Goal: Information Seeking & Learning: Find specific page/section

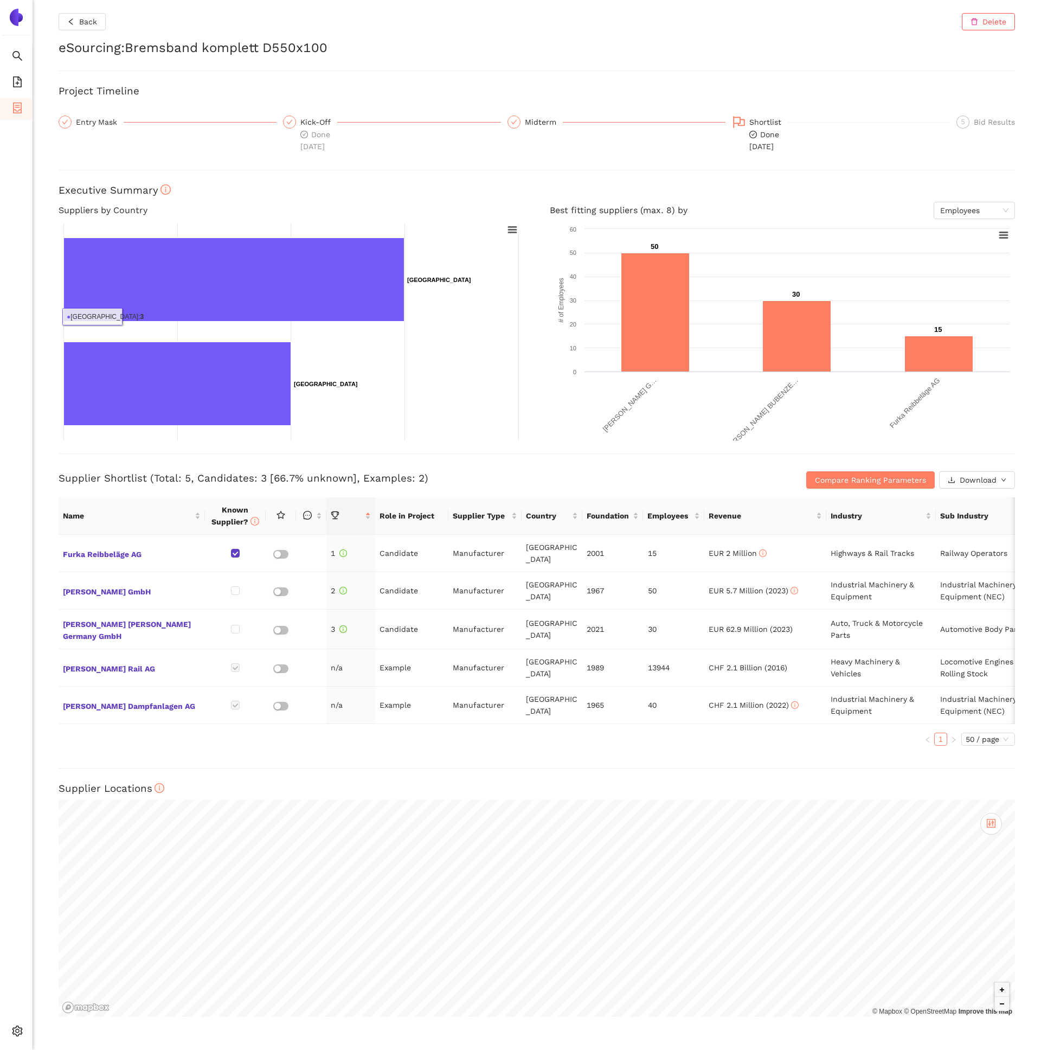
click at [83, 113] on div "Back Delete eSourcing : Bremsband komplett D550x100 Project Timeline Entry Mask…" at bounding box center [537, 525] width 1008 height 1050
click at [87, 125] on div "Entry Mask" at bounding box center [100, 121] width 48 height 13
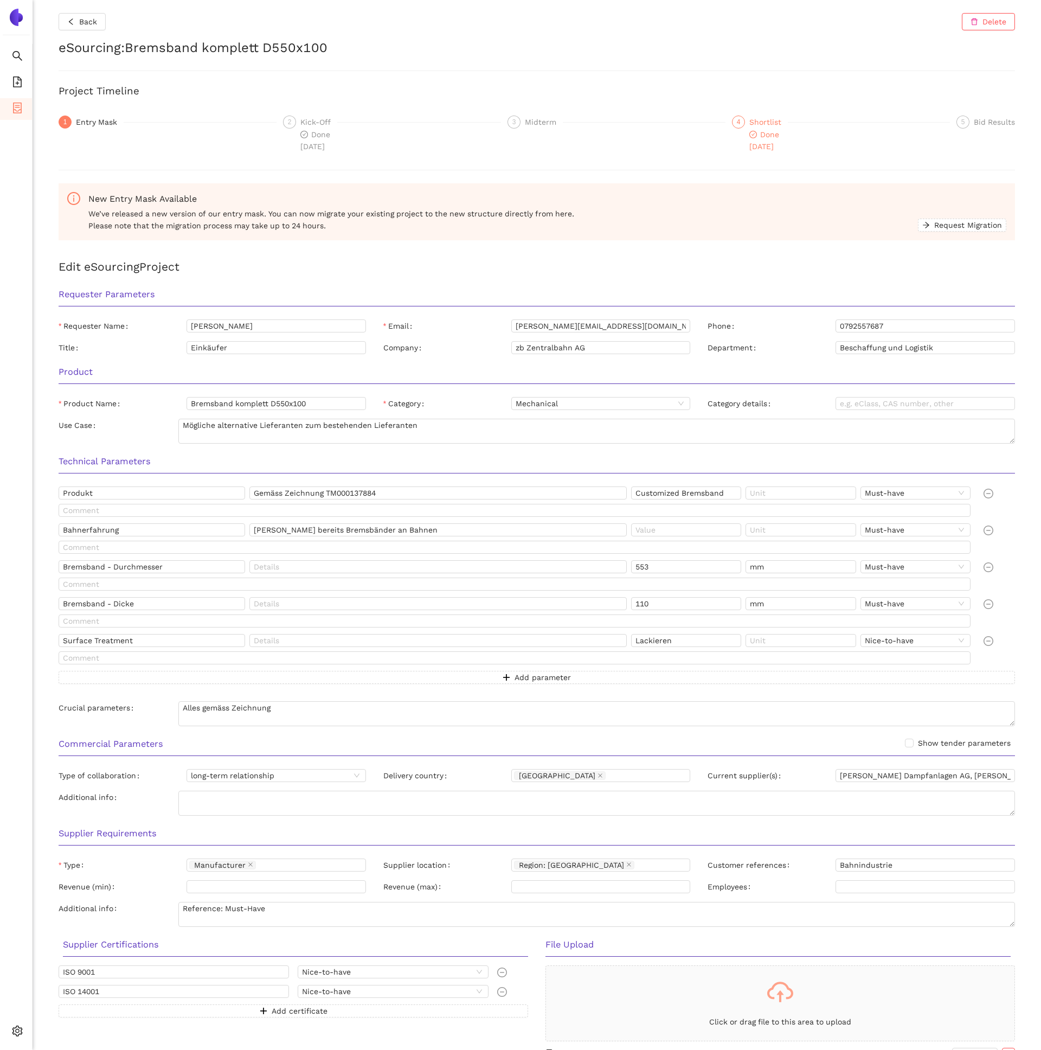
click at [759, 124] on div "Shortlist" at bounding box center [768, 121] width 38 height 13
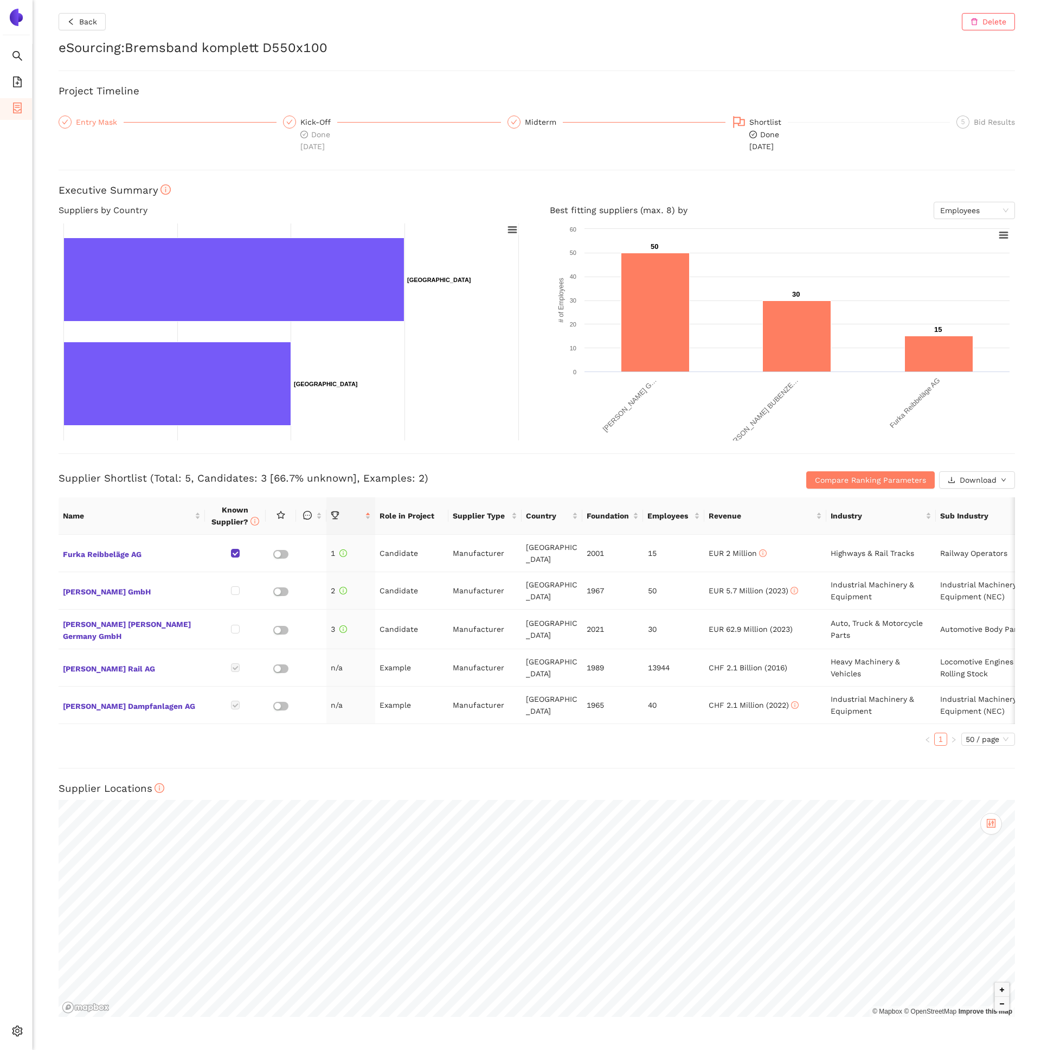
click at [130, 119] on div "Entry Mask" at bounding box center [168, 121] width 218 height 13
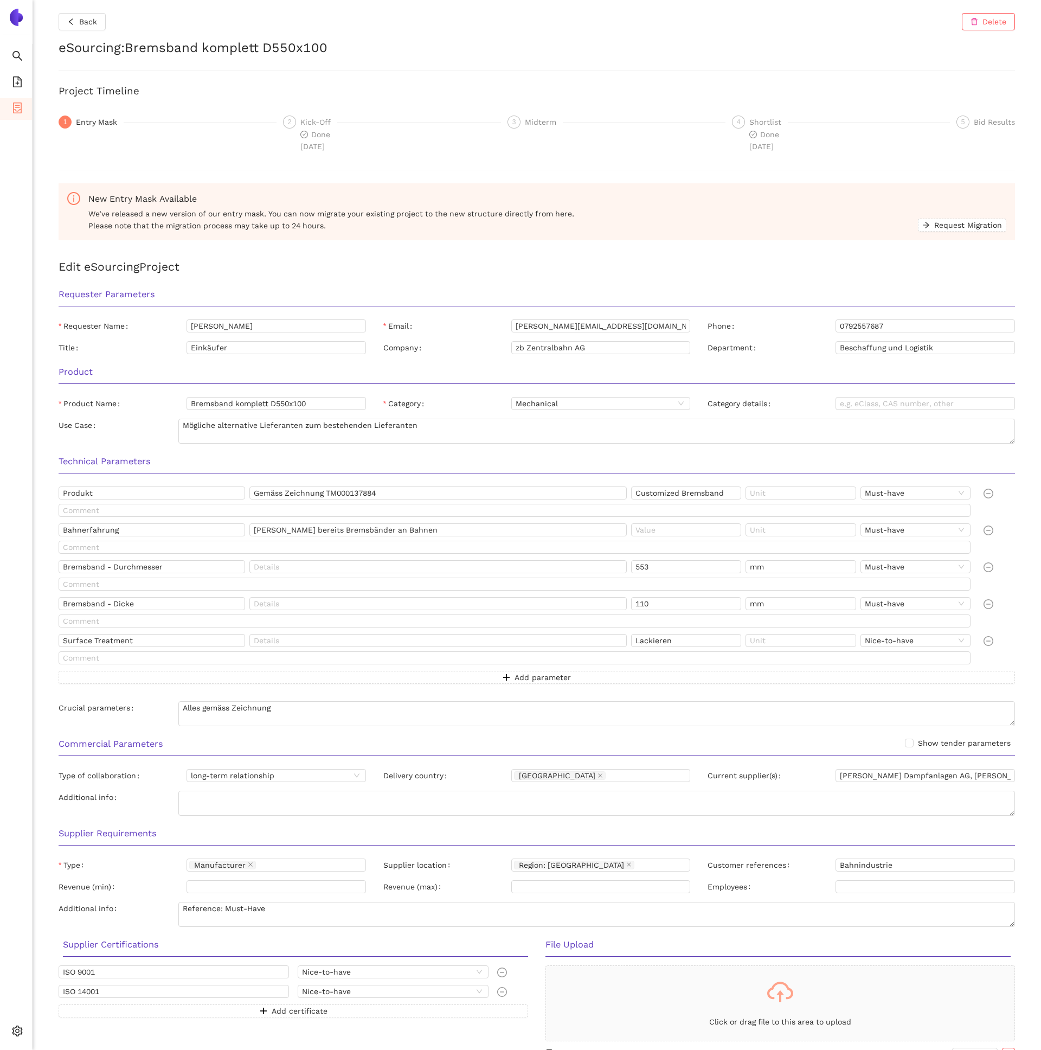
click at [515, 118] on span "3" at bounding box center [514, 122] width 4 height 8
click at [781, 128] on div "Shortlist" at bounding box center [768, 121] width 38 height 13
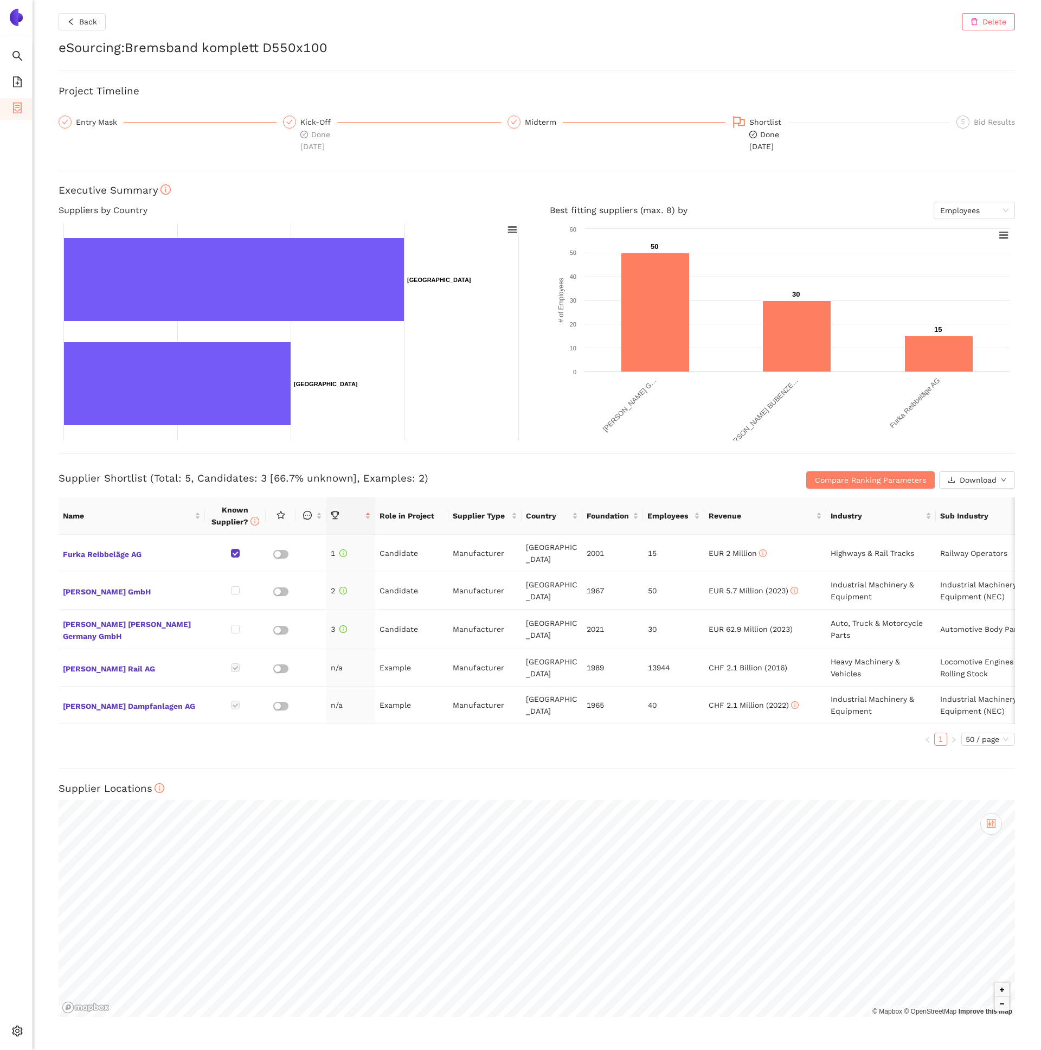
click at [82, 33] on div "Back Delete eSourcing : Bremsband komplett D550x100 Project Timeline Entry Mask…" at bounding box center [537, 525] width 1008 height 1050
click at [80, 25] on span "Back" at bounding box center [88, 22] width 18 height 12
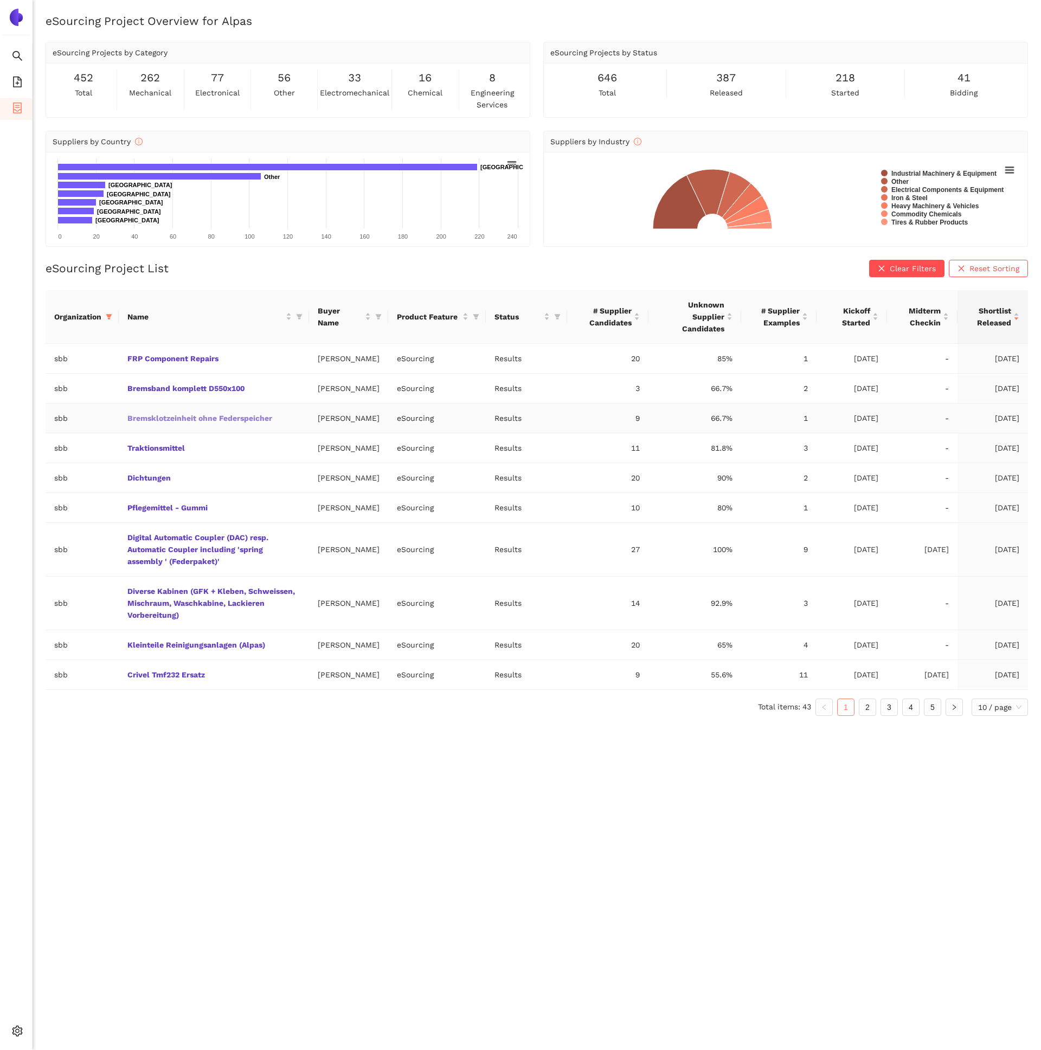
click at [0, 0] on link "Bremsklotzeinheit ohne Federspeicher" at bounding box center [0, 0] width 0 height 0
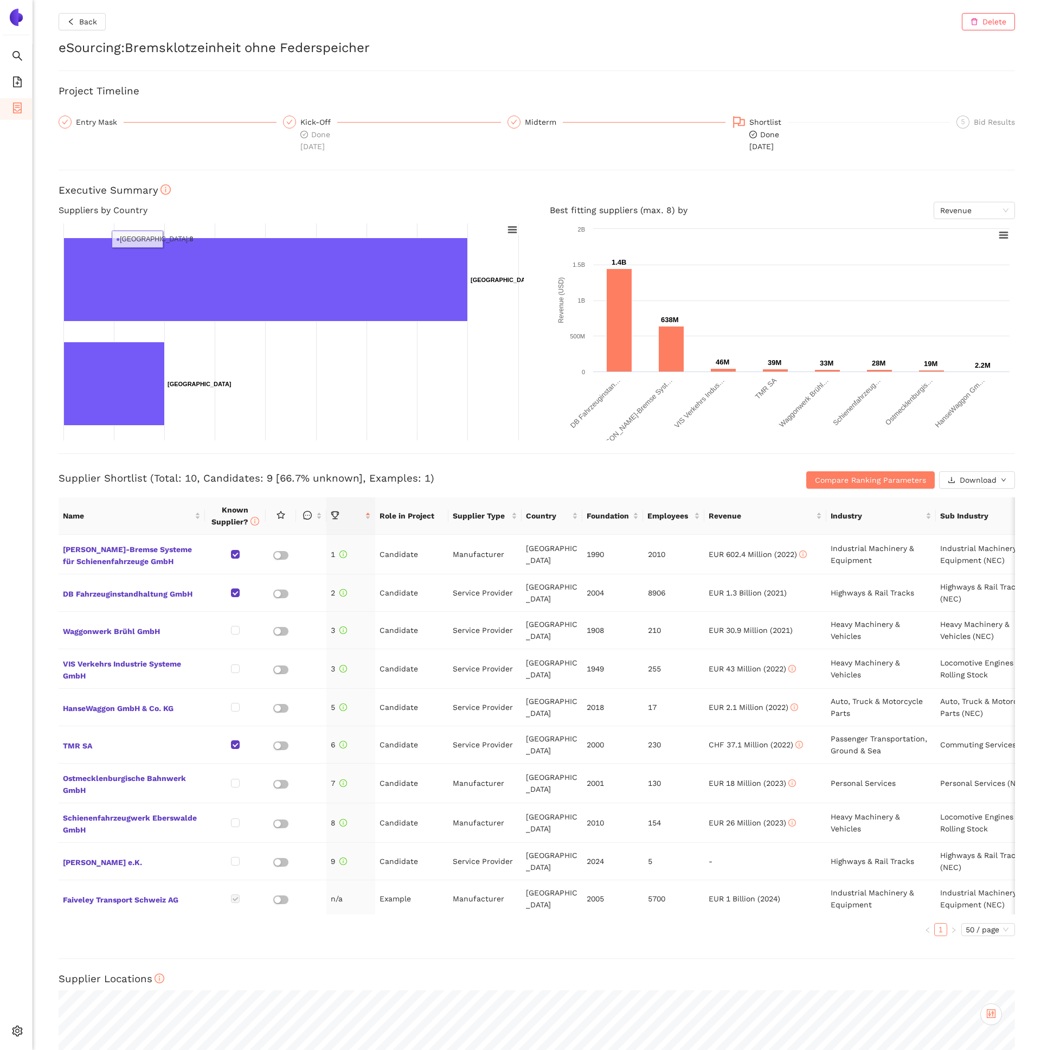
click at [165, 52] on h2 "eSourcing : Bremsklotzeinheit ohne Federspeicher" at bounding box center [537, 48] width 956 height 18
drag, startPoint x: 165, startPoint y: 52, endPoint x: 345, endPoint y: 54, distance: 179.5
click at [346, 56] on h2 "eSourcing : Bremsklotzeinheit ohne Federspeicher" at bounding box center [537, 48] width 956 height 18
copy h2 "Bremsklotzeinheit ohne Federspeicher"
click at [90, 121] on div "Entry Mask" at bounding box center [100, 121] width 48 height 13
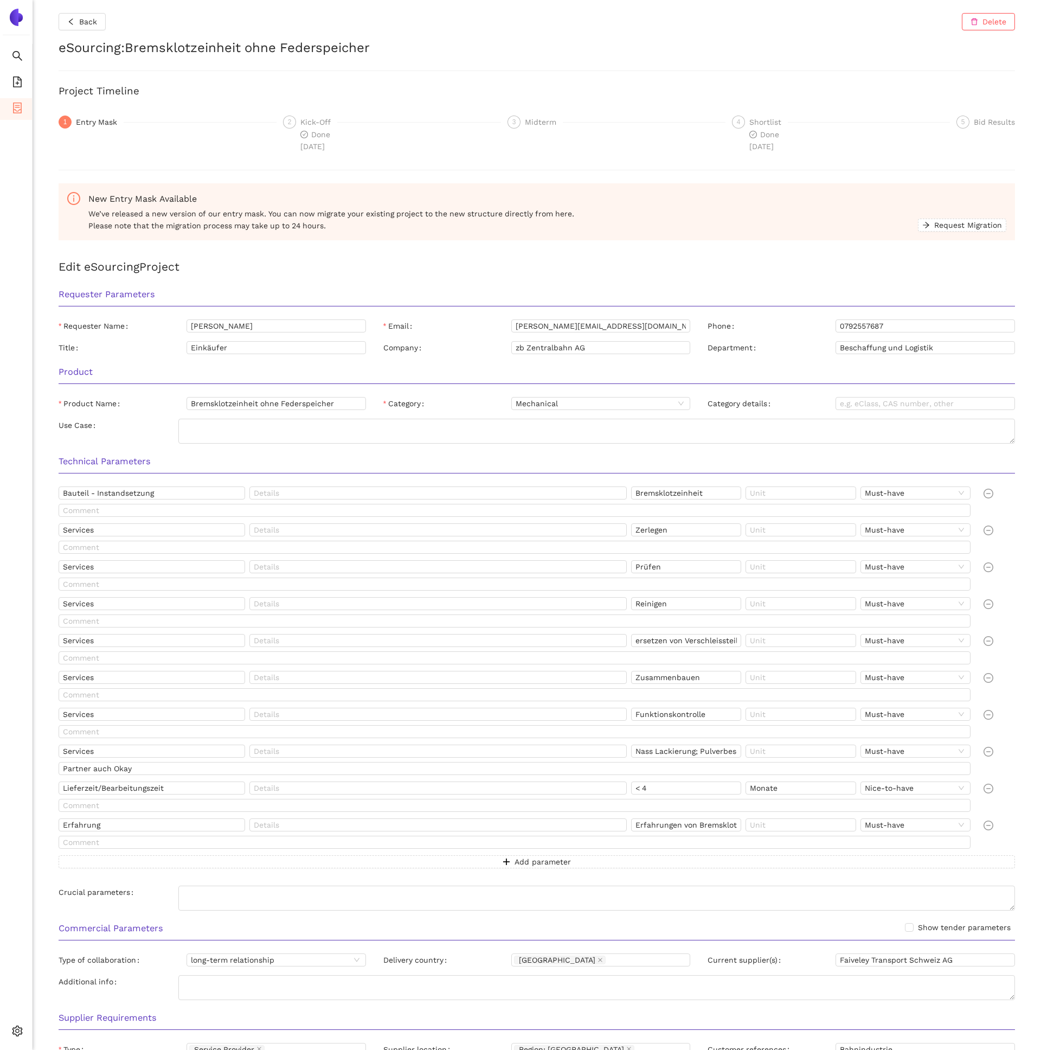
click at [89, 33] on div "Back Delete eSourcing : Bremsklotzeinheit ohne Federspeicher Project Timeline 1…" at bounding box center [537, 525] width 1008 height 1050
click at [88, 25] on span "Back" at bounding box center [88, 22] width 18 height 12
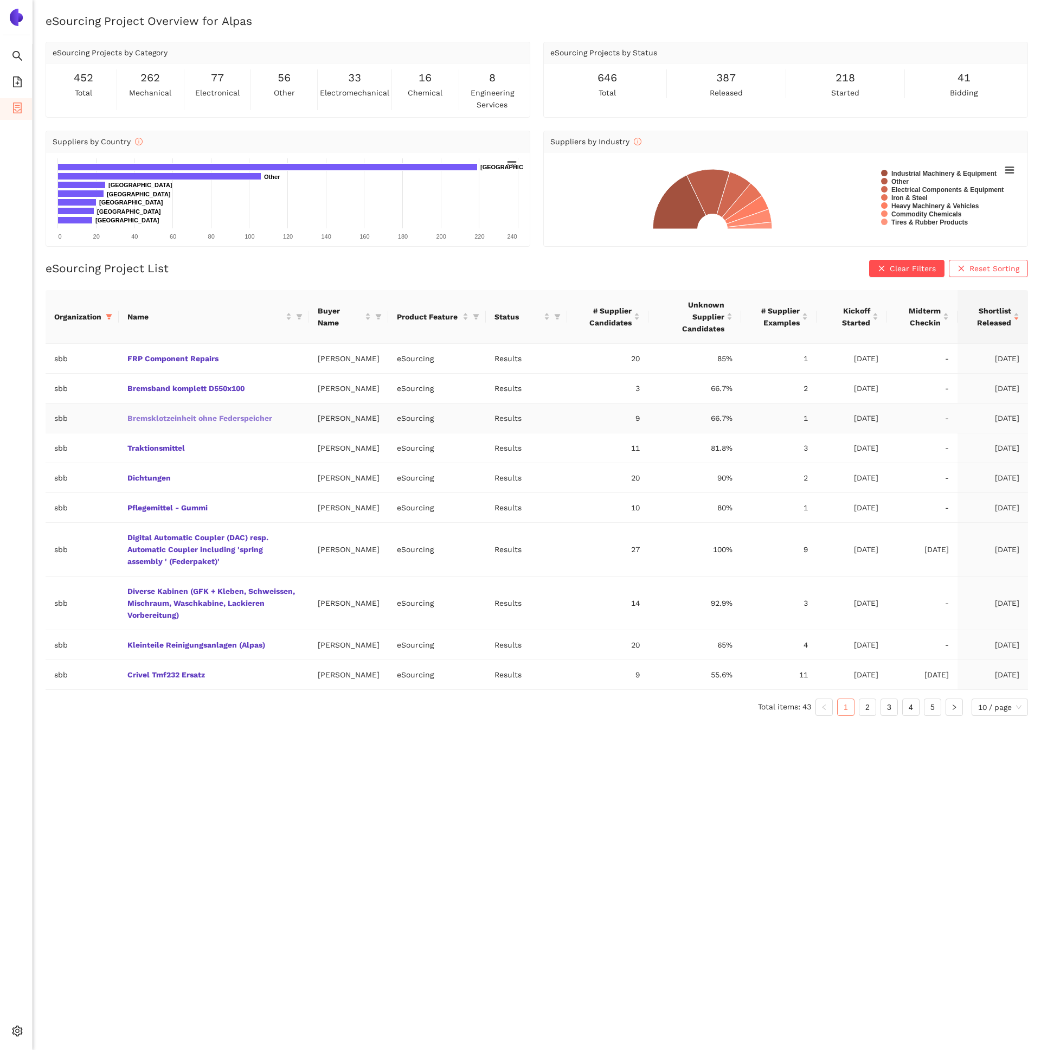
click at [0, 0] on link "Bremsklotzeinheit ohne Federspeicher" at bounding box center [0, 0] width 0 height 0
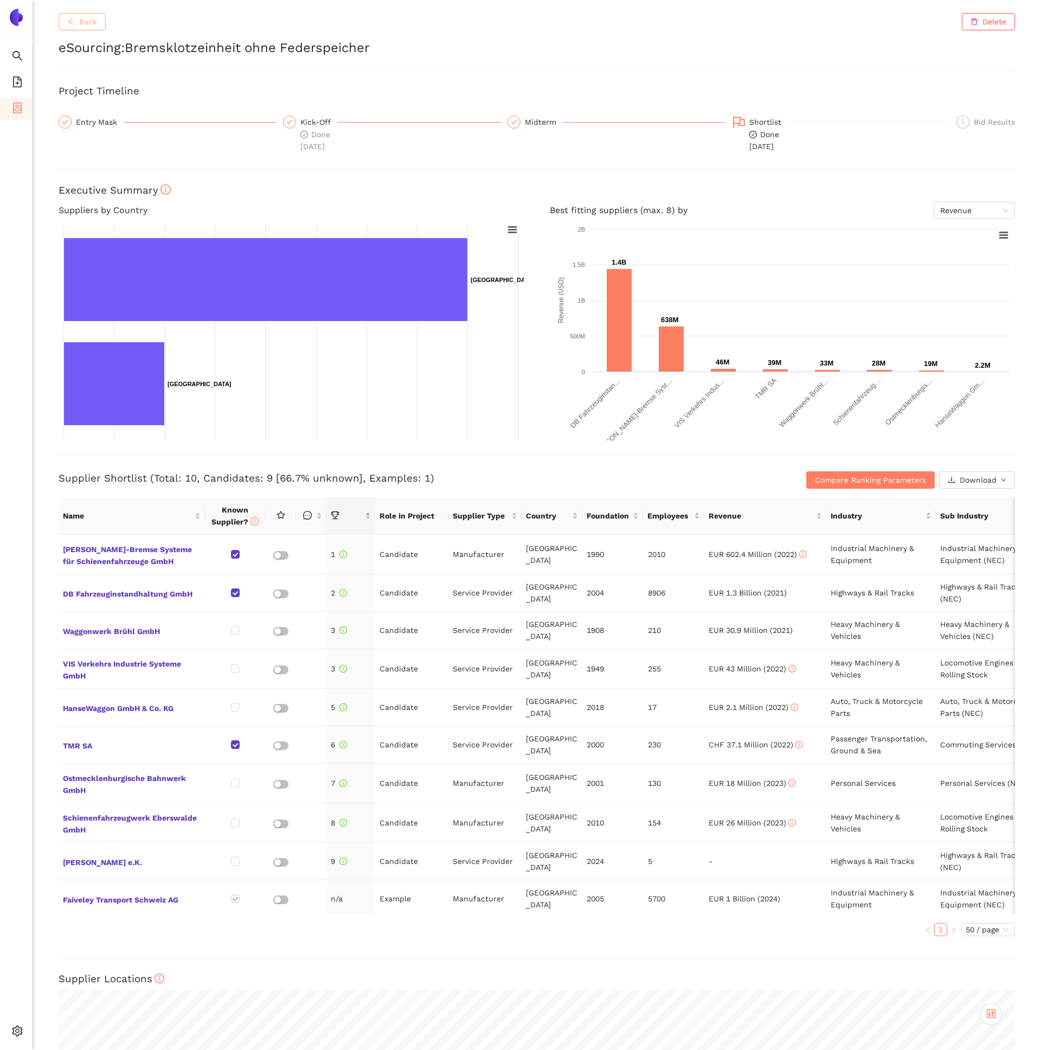
click at [87, 28] on button "Back" at bounding box center [82, 21] width 47 height 17
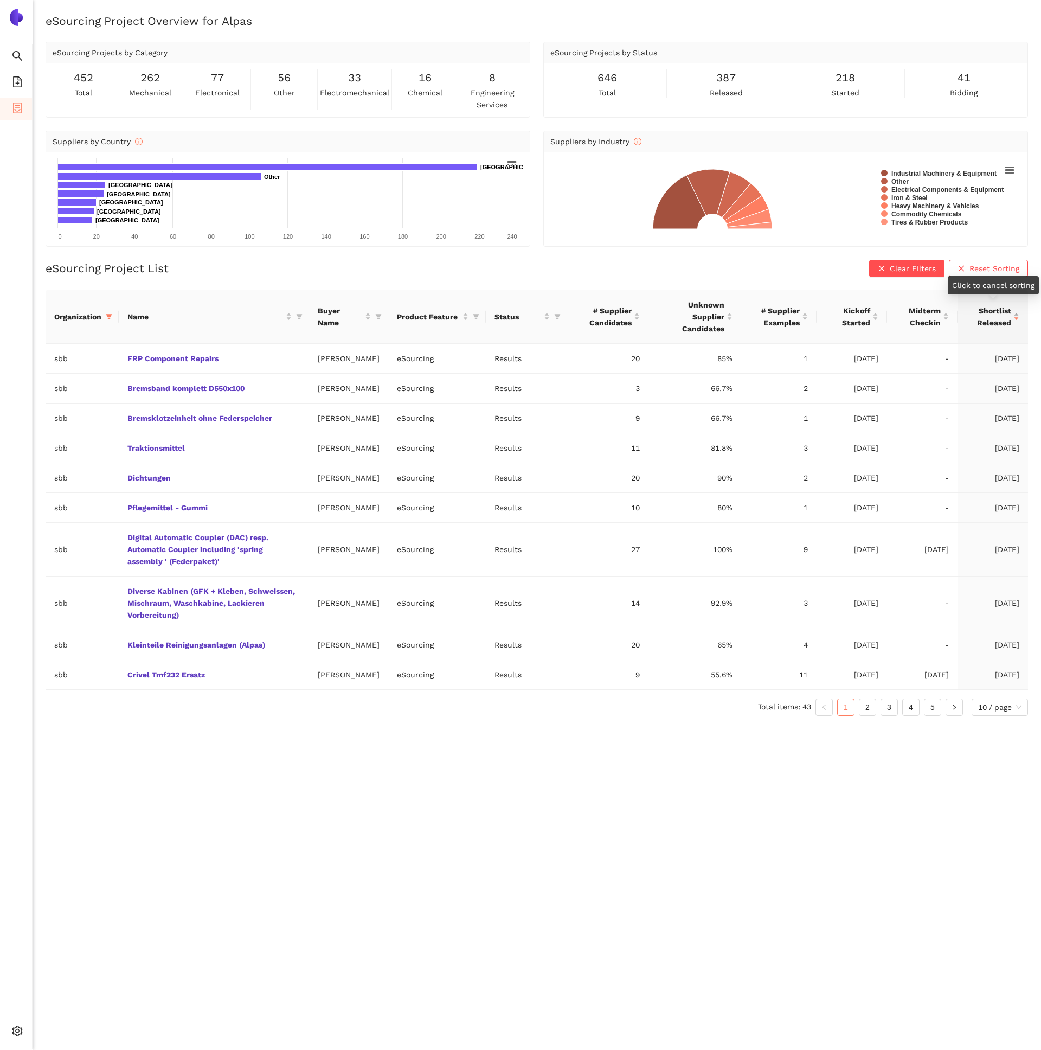
click at [1018, 314] on div "Shortlist Released" at bounding box center [992, 317] width 53 height 24
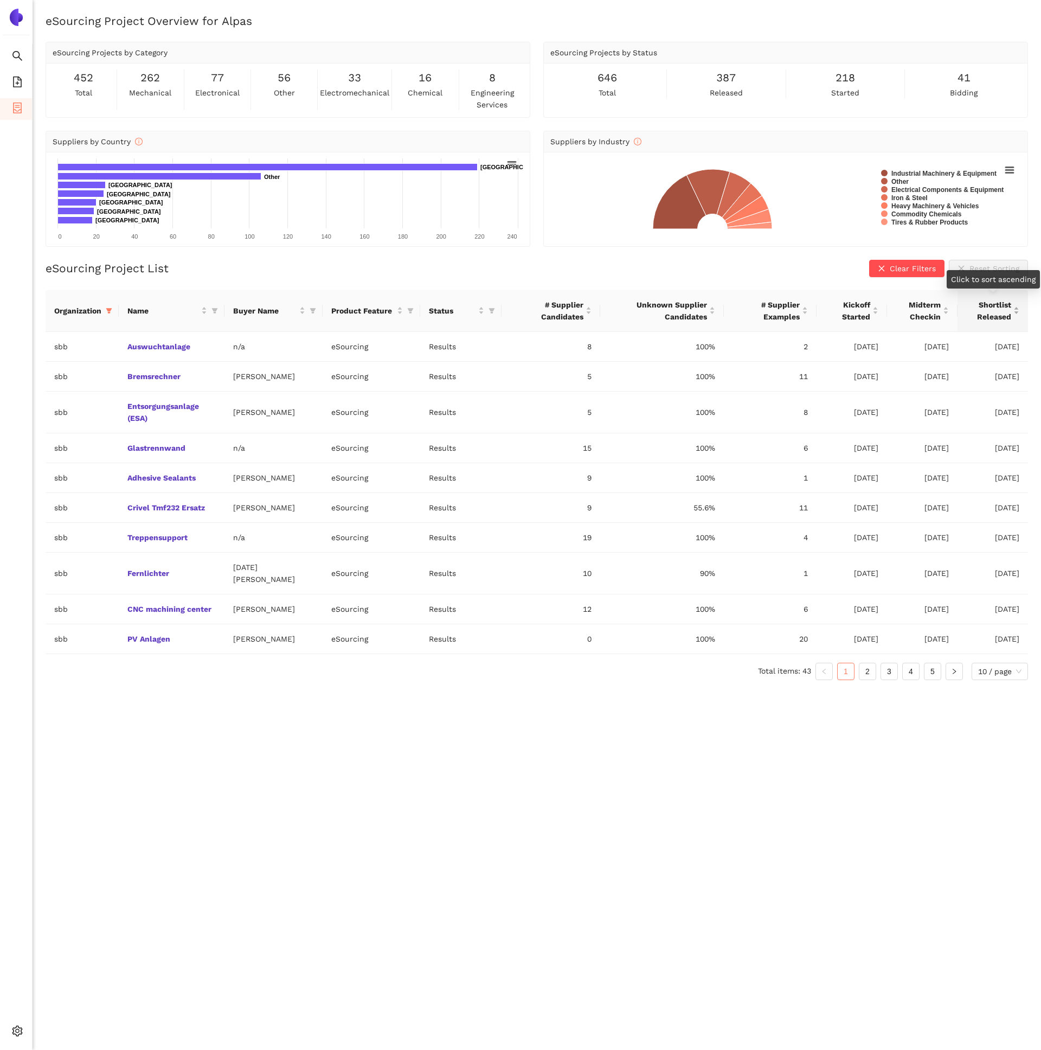
click at [1016, 312] on div "Shortlist Released" at bounding box center [992, 311] width 53 height 24
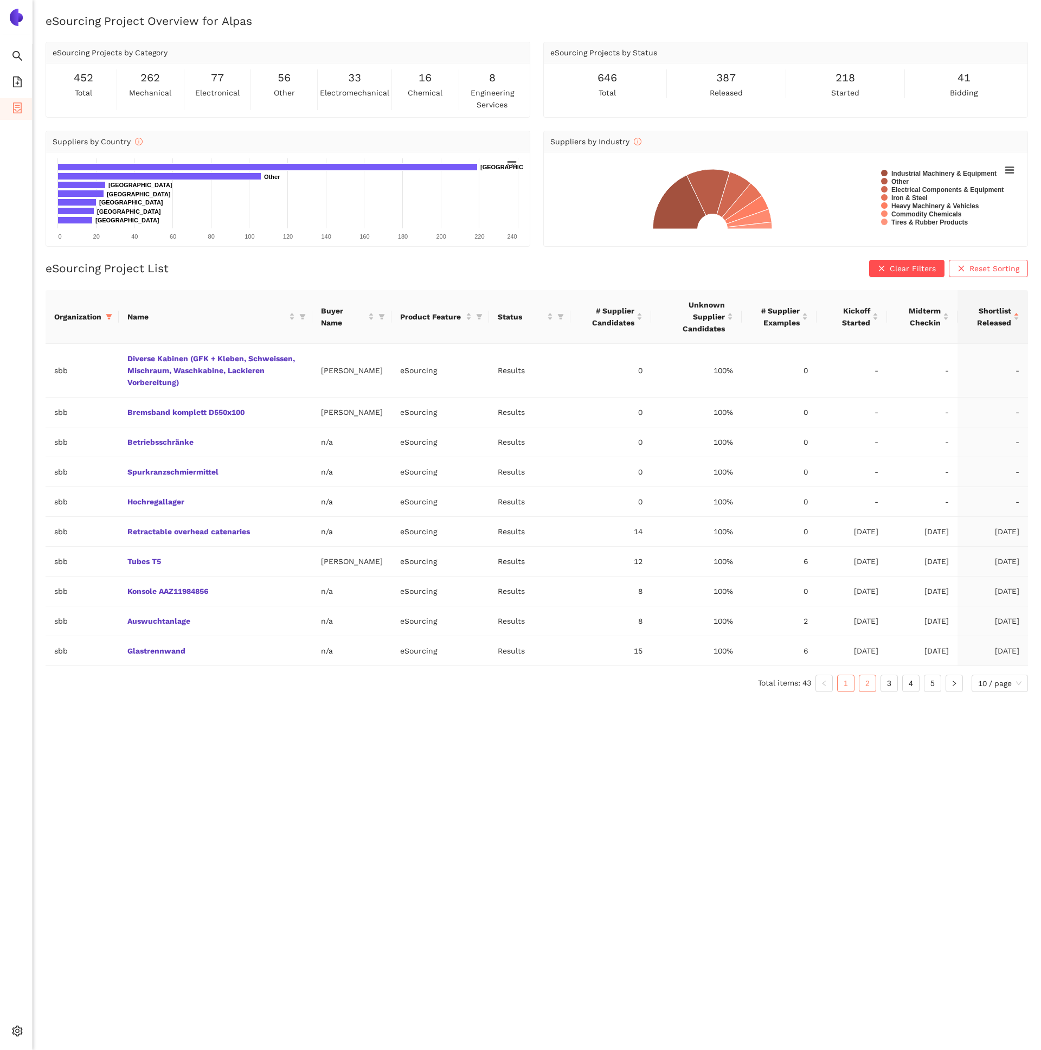
click at [867, 691] on link "2" at bounding box center [867, 683] width 16 height 16
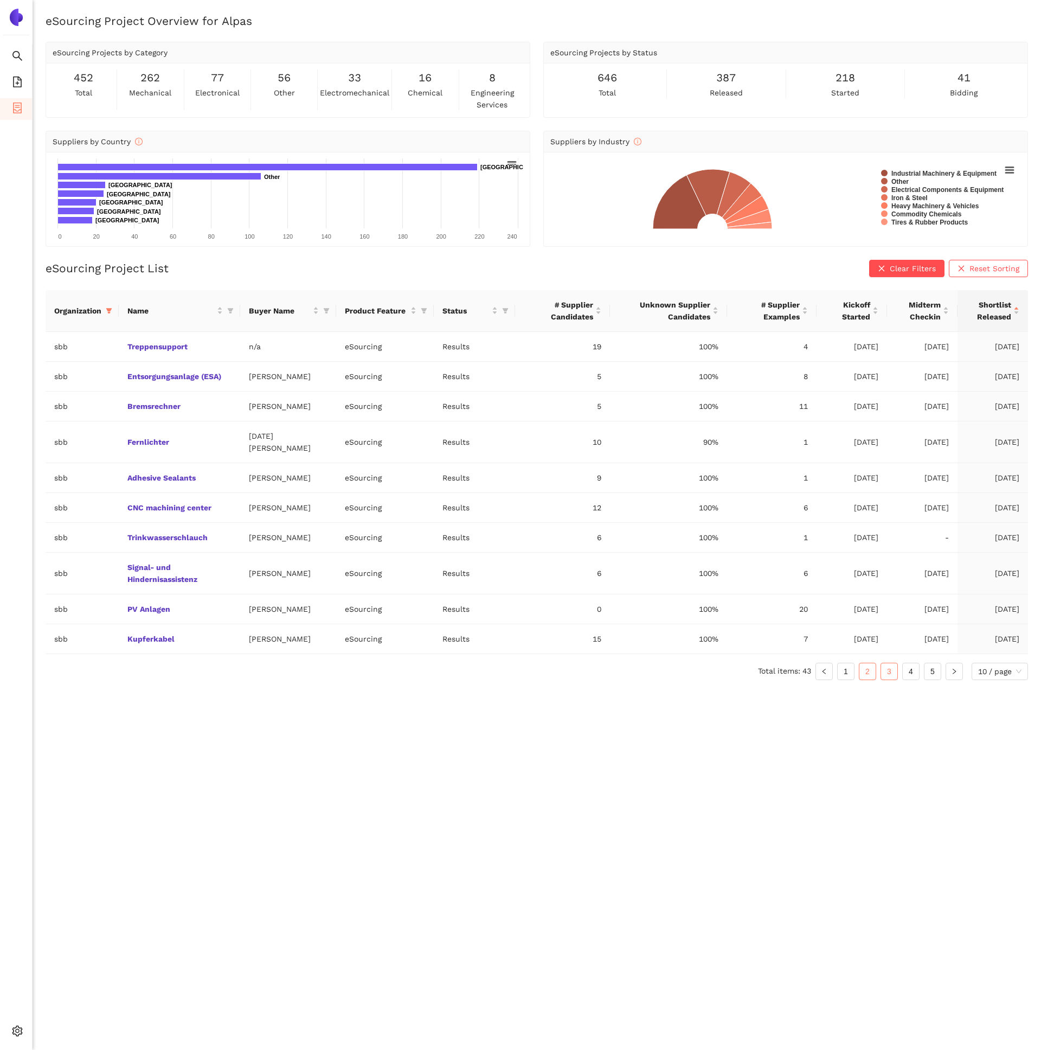
click at [893, 668] on link "3" at bounding box center [889, 671] width 16 height 16
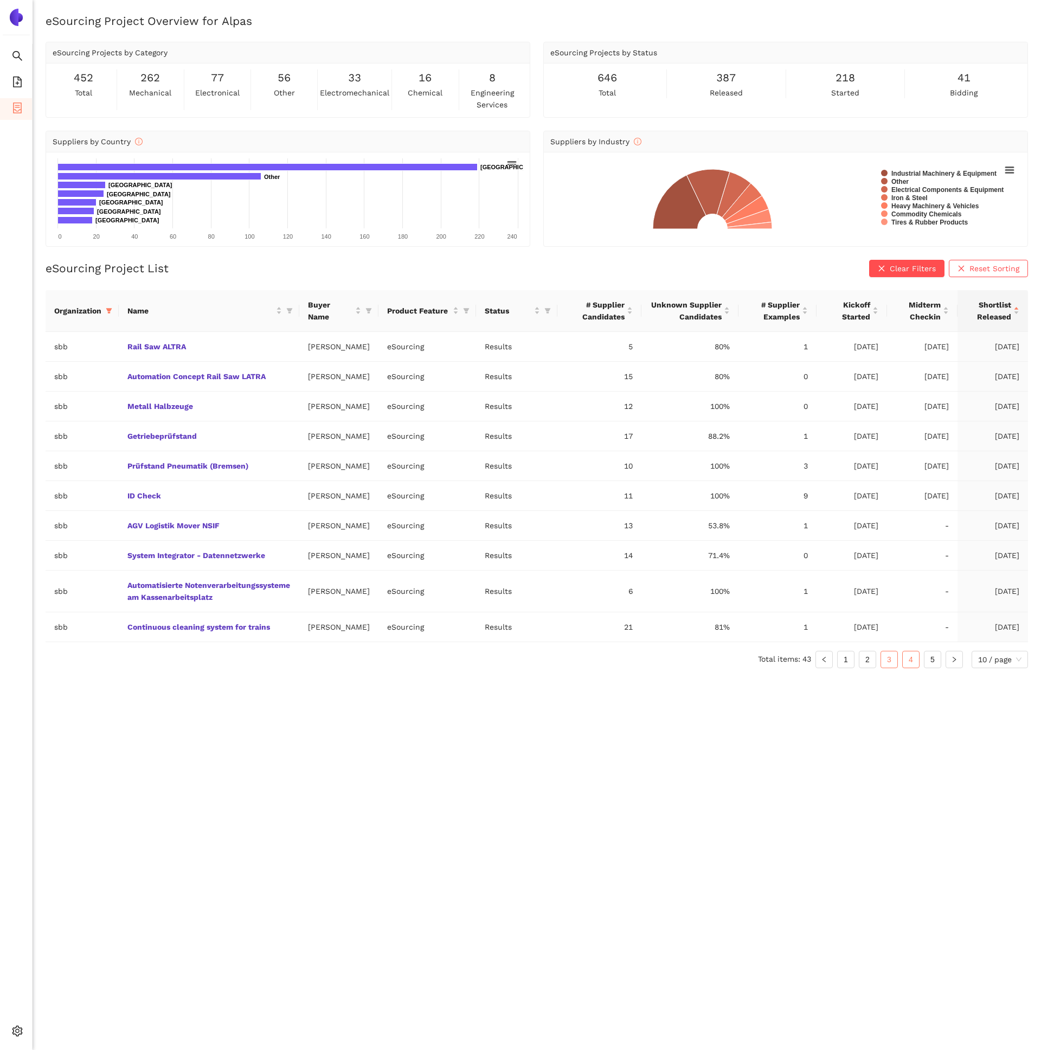
click at [910, 667] on link "4" at bounding box center [911, 659] width 16 height 16
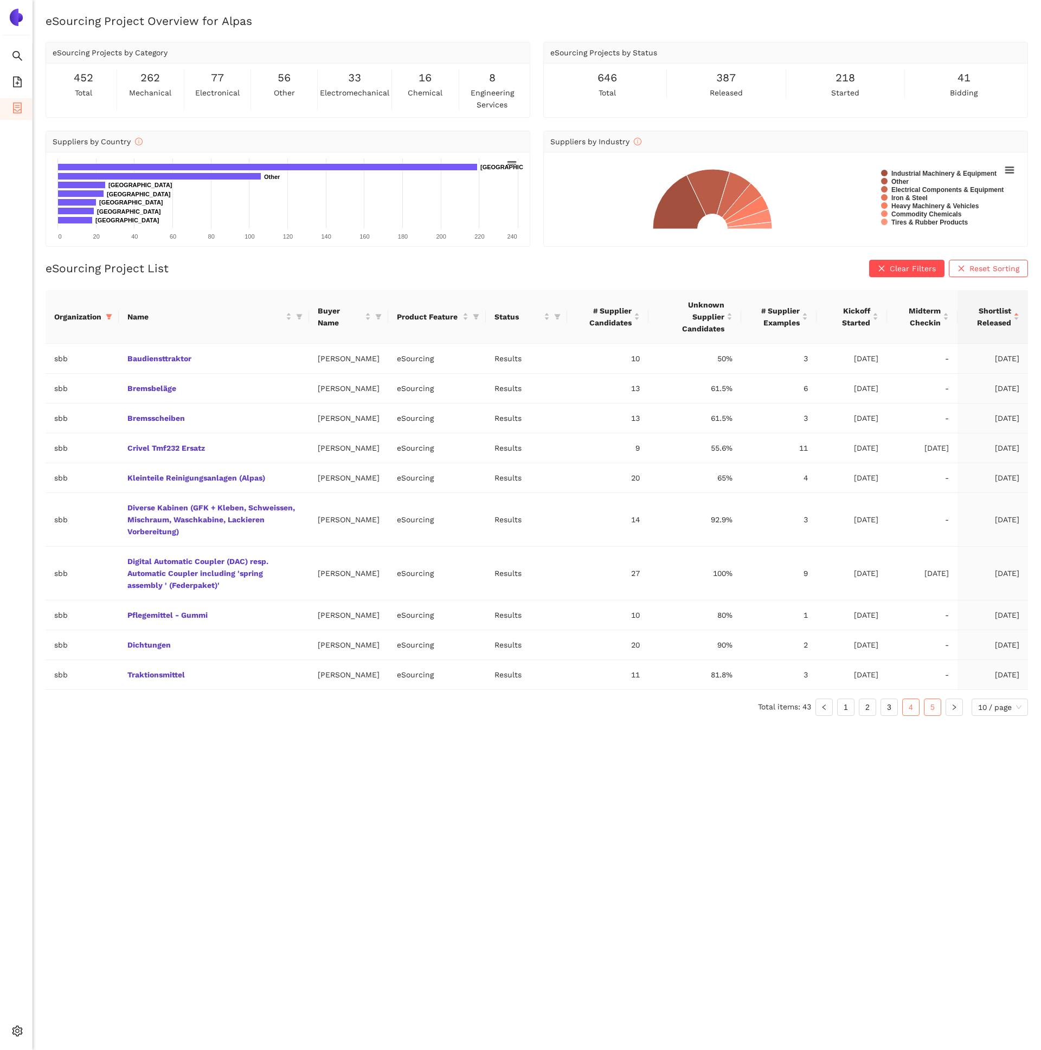
click at [937, 715] on link "5" at bounding box center [932, 707] width 16 height 16
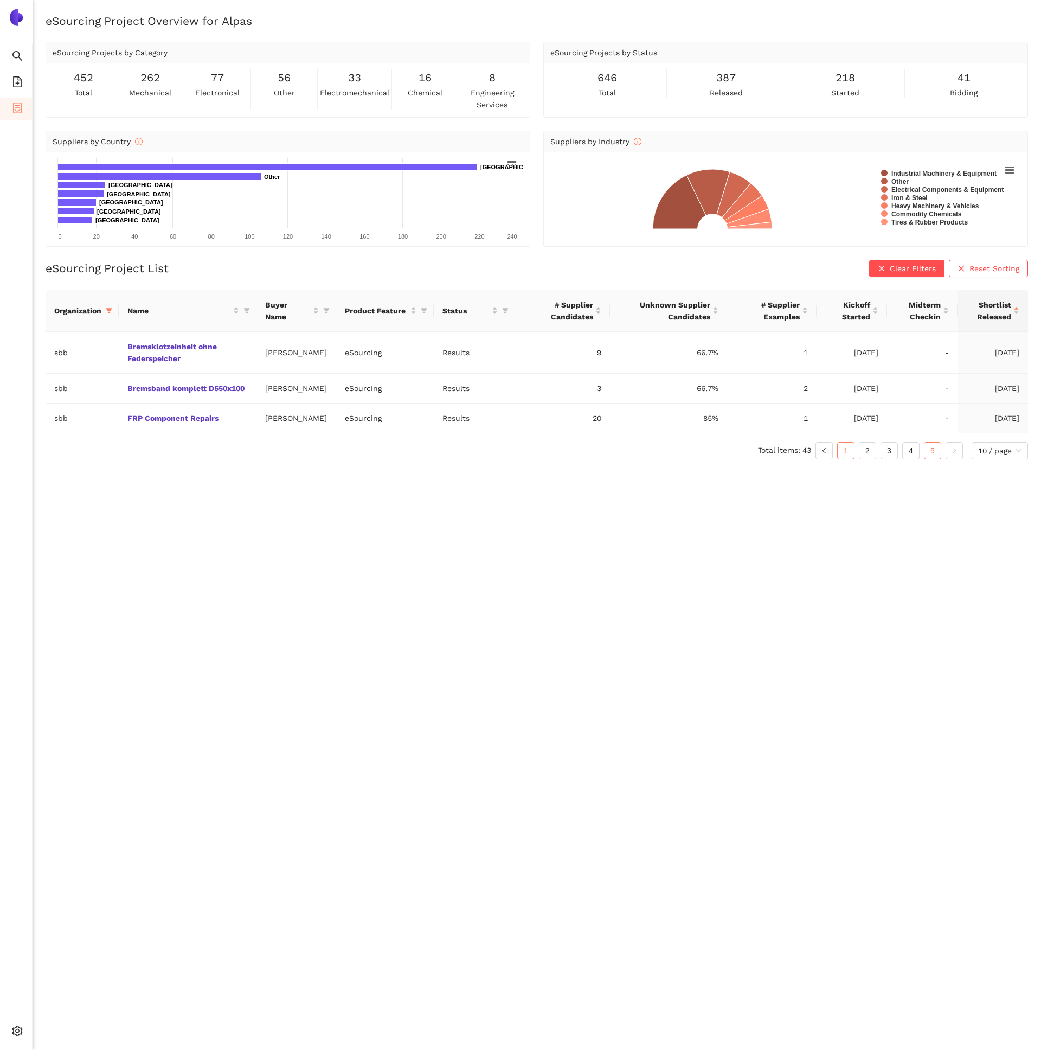
click at [846, 459] on link "1" at bounding box center [846, 450] width 16 height 16
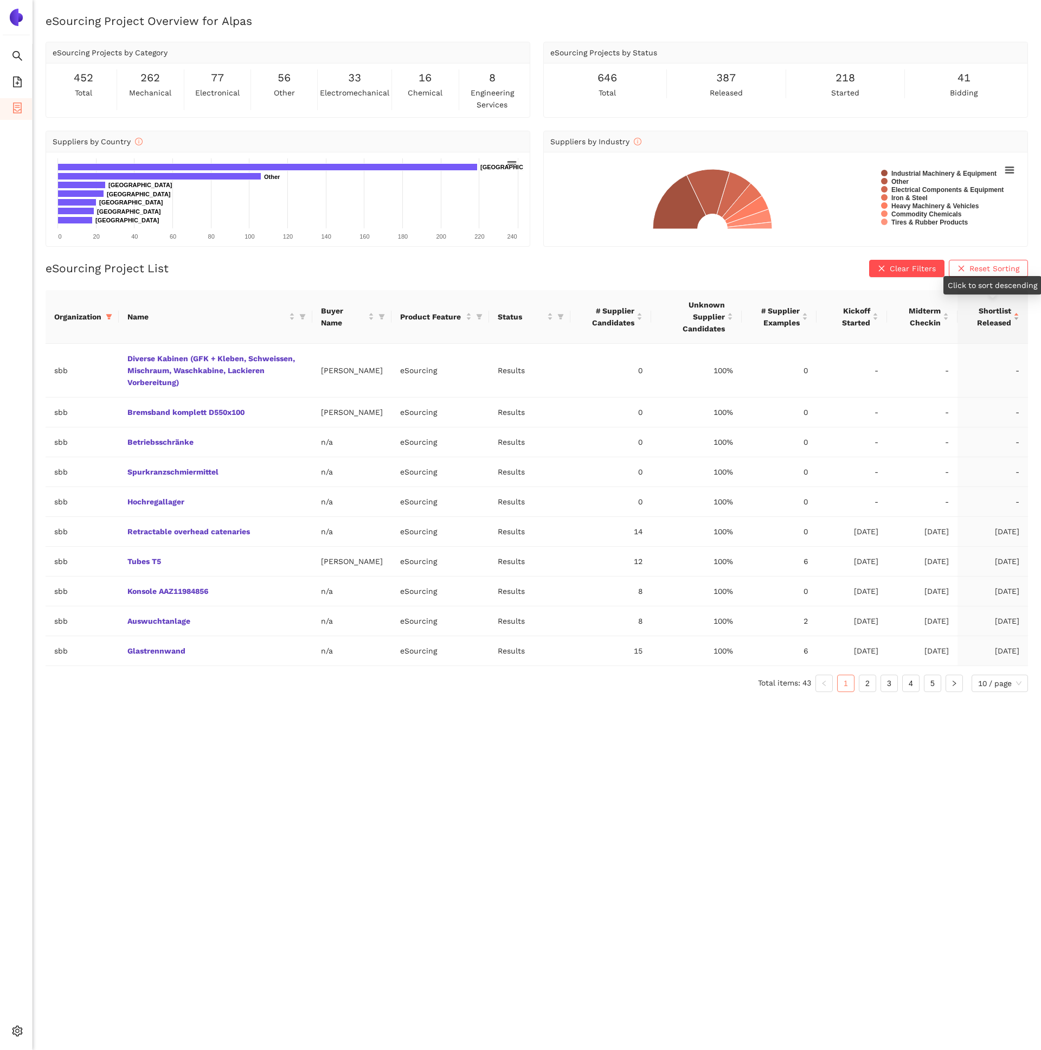
click at [990, 315] on span "Shortlist Released" at bounding box center [988, 317] width 45 height 24
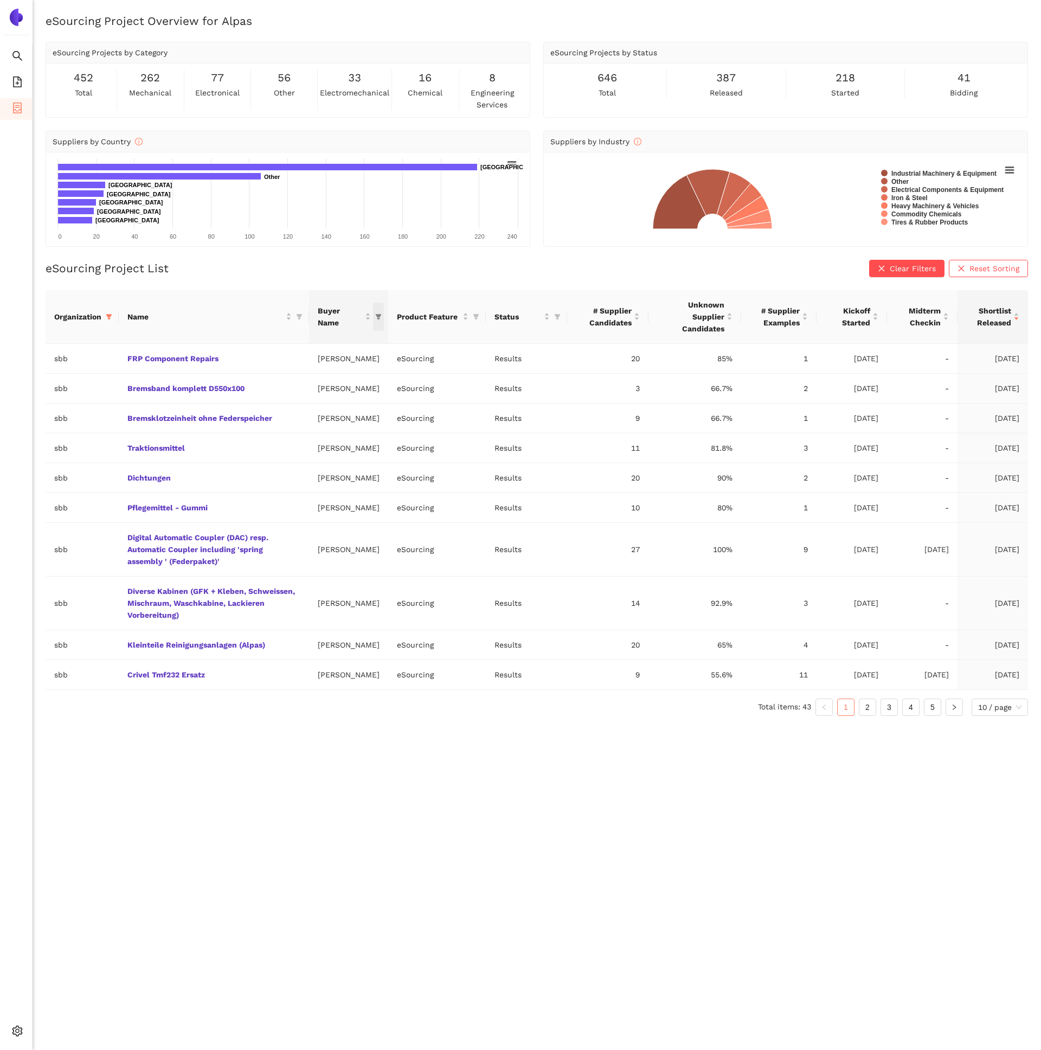
click at [377, 315] on icon "filter" at bounding box center [379, 316] width 6 height 5
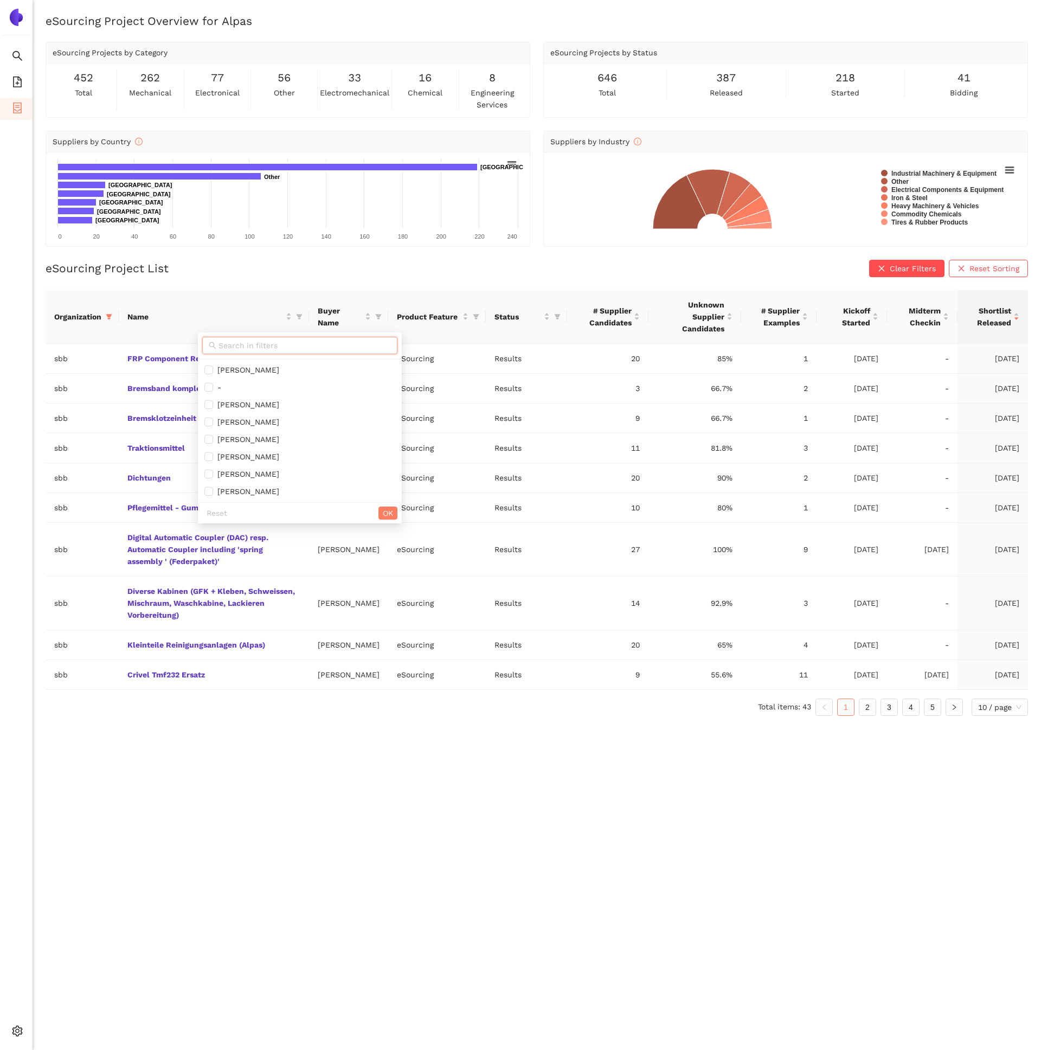
click at [316, 344] on input "text" at bounding box center [304, 345] width 172 height 12
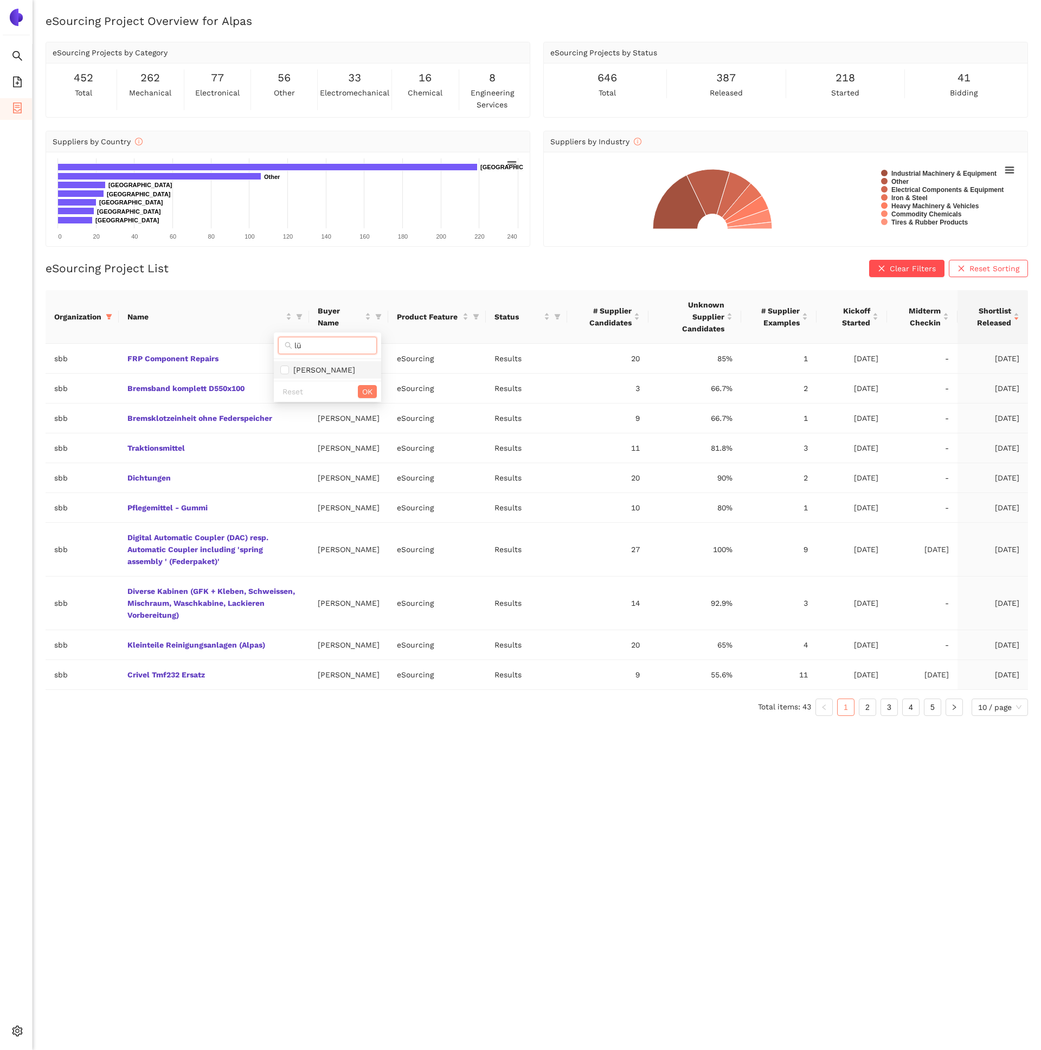
type input "lü"
click at [292, 376] on li "[PERSON_NAME]" at bounding box center [327, 369] width 107 height 17
checkbox input "true"
click at [371, 391] on span "OK" at bounding box center [367, 391] width 10 height 12
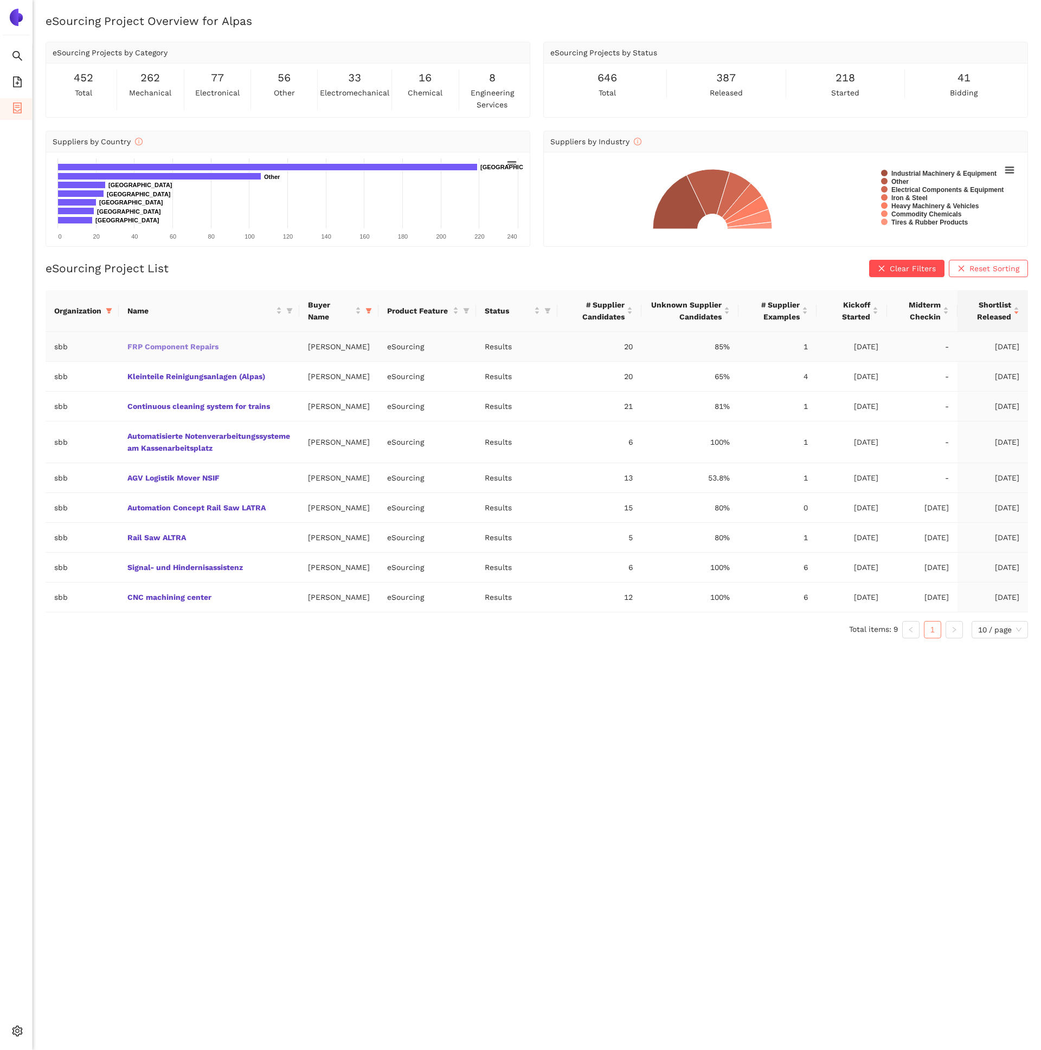
click at [0, 0] on link "FRP Component Repairs" at bounding box center [0, 0] width 0 height 0
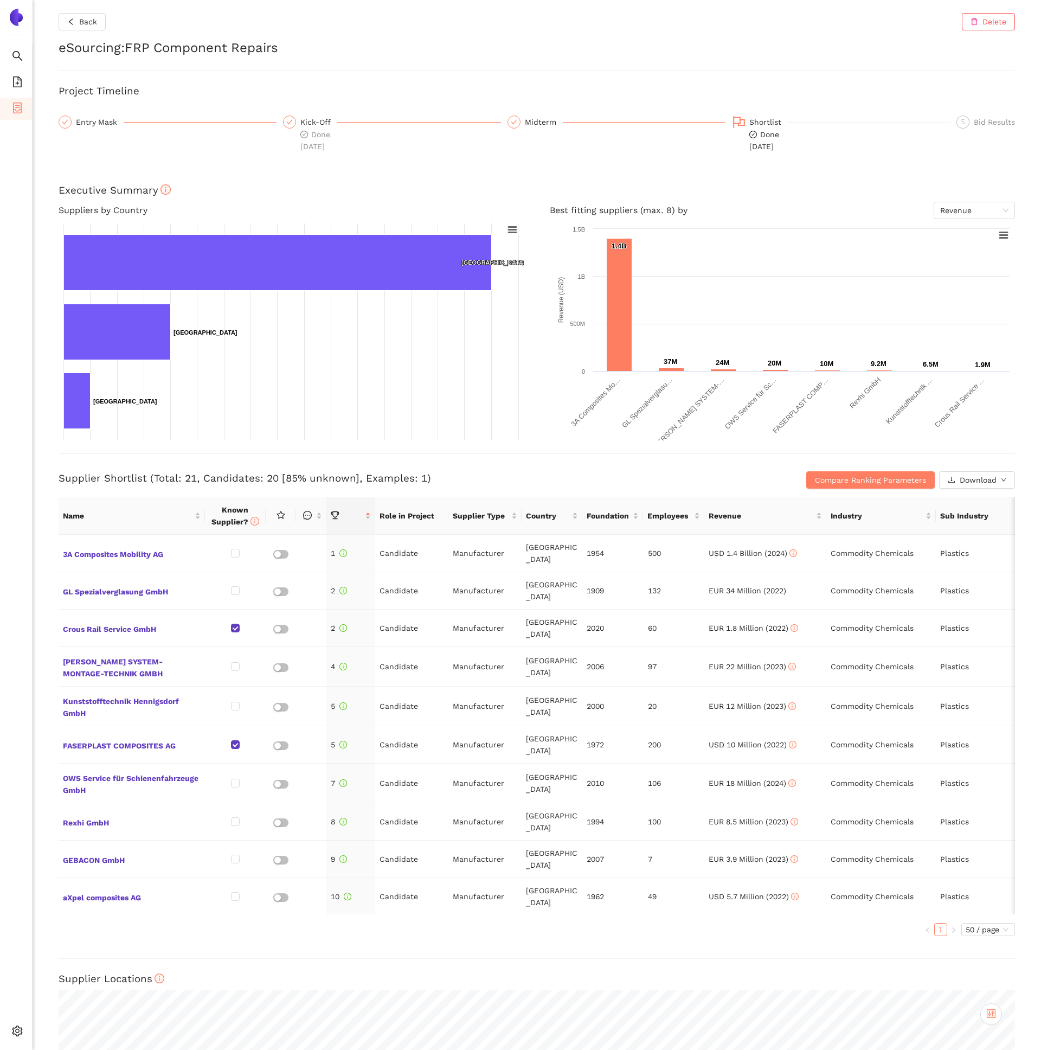
click at [209, 48] on h2 "eSourcing : FRP Component Repairs" at bounding box center [537, 48] width 956 height 18
click at [263, 48] on h2 "eSourcing : FRP Component Repairs" at bounding box center [537, 48] width 956 height 18
click at [268, 55] on h2 "eSourcing : FRP Component Repairs" at bounding box center [537, 48] width 956 height 18
drag, startPoint x: 268, startPoint y: 55, endPoint x: 143, endPoint y: 50, distance: 125.3
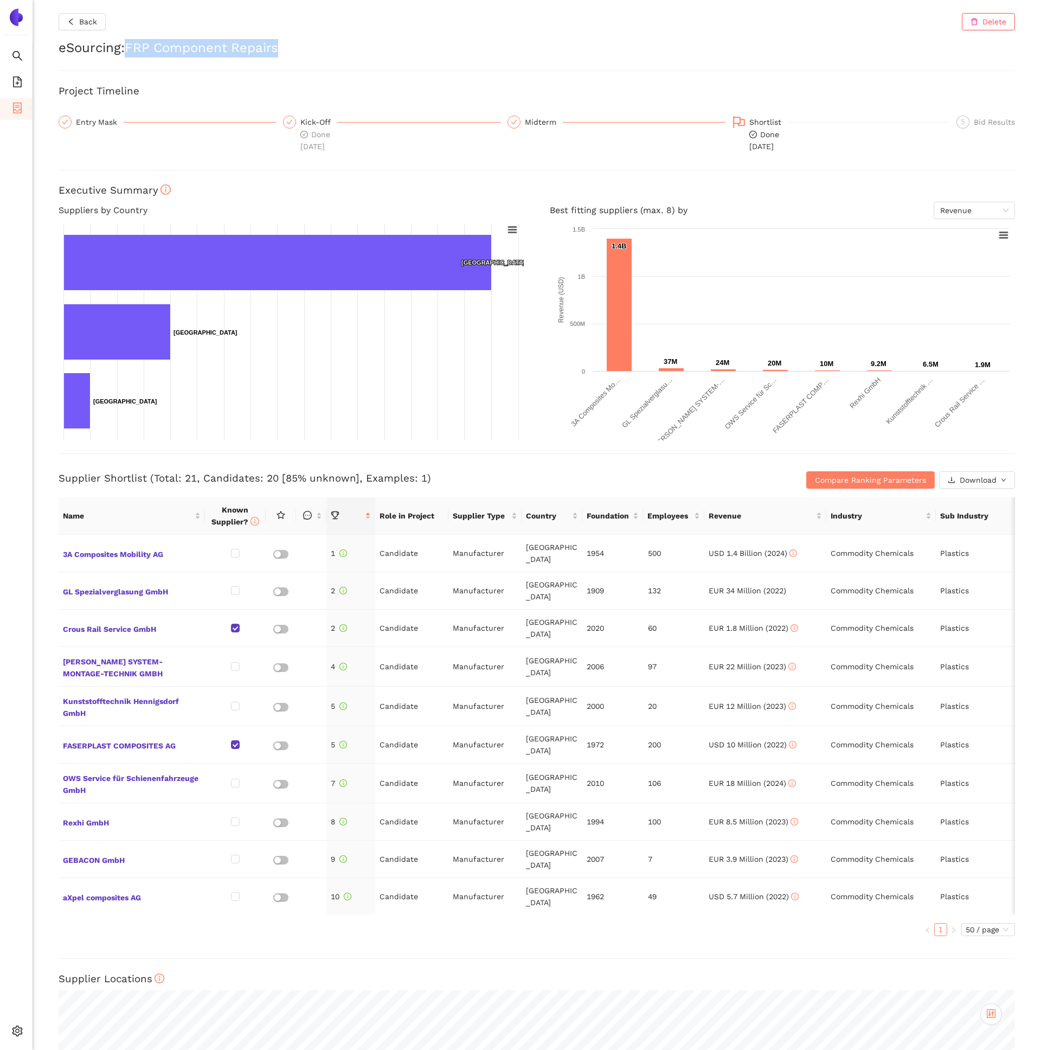
click at [143, 52] on h2 "eSourcing : FRP Component Repairs" at bounding box center [537, 48] width 956 height 18
copy h2 "FRP Component Repairs"
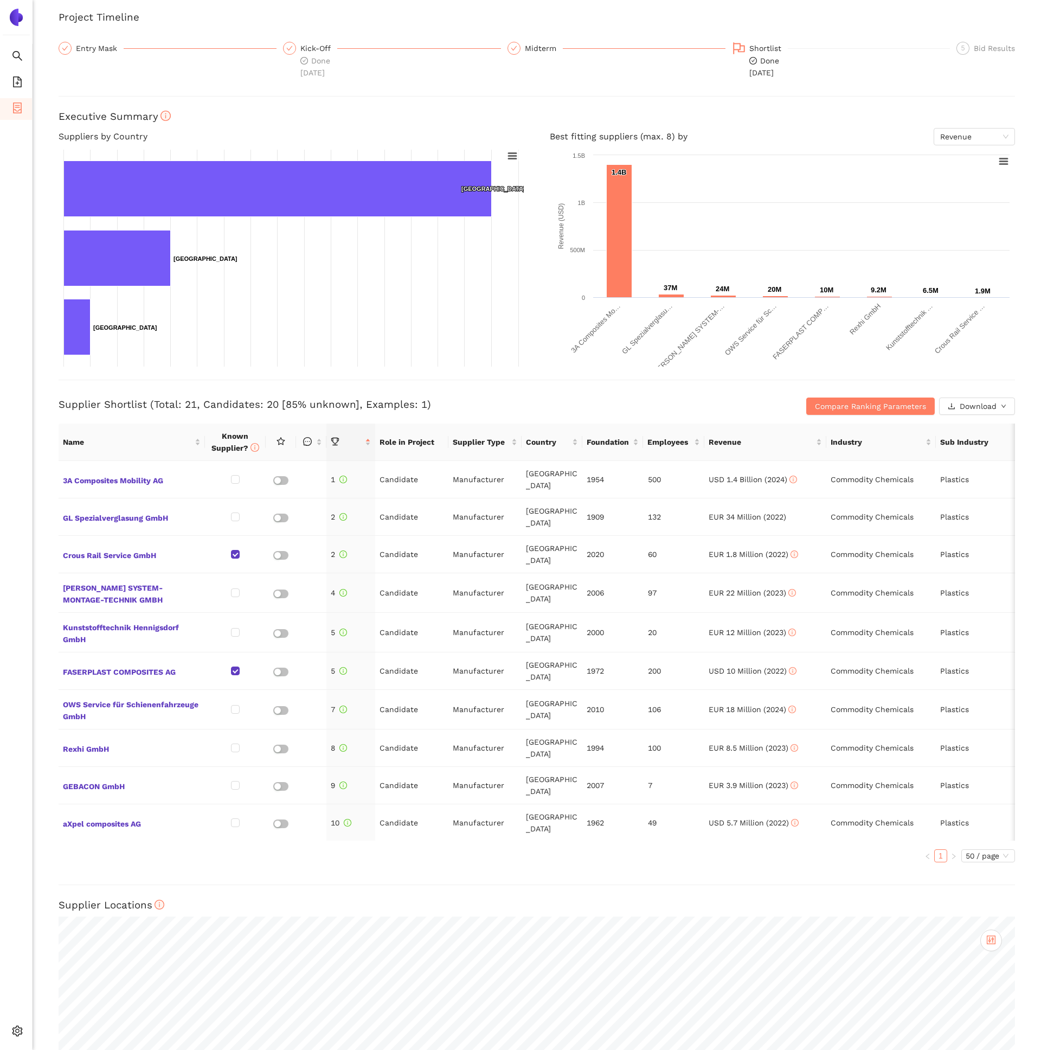
scroll to position [67, 0]
